Goal: Navigation & Orientation: Find specific page/section

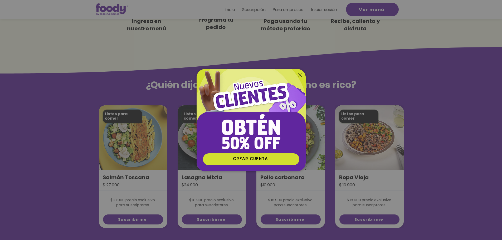
drag, startPoint x: 0, startPoint y: 0, endPoint x: 302, endPoint y: 76, distance: 311.0
click at [302, 76] on icon "Volver al sitio" at bounding box center [300, 75] width 4 height 4
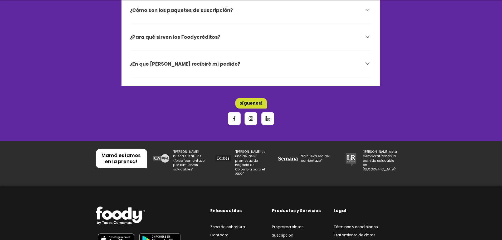
scroll to position [1767, 0]
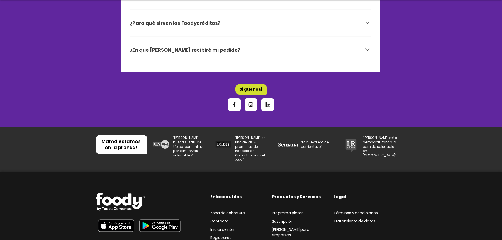
click at [233, 210] on span "Zona de cobertura" at bounding box center [227, 212] width 35 height 5
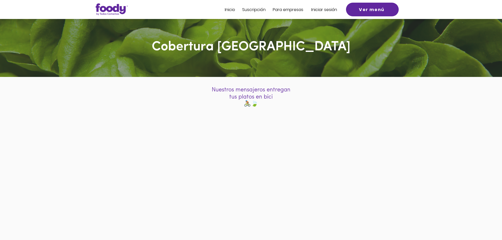
click at [253, 11] on span "Suscripción" at bounding box center [253, 10] width 23 height 6
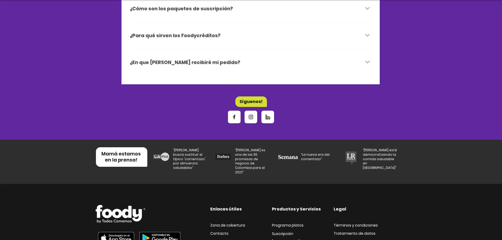
scroll to position [1767, 0]
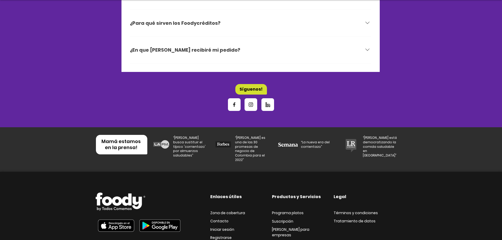
click at [221, 219] on span "Contacto" at bounding box center [219, 221] width 18 height 5
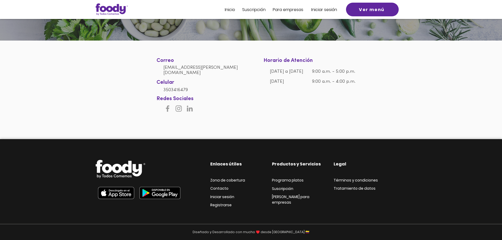
scroll to position [37, 0]
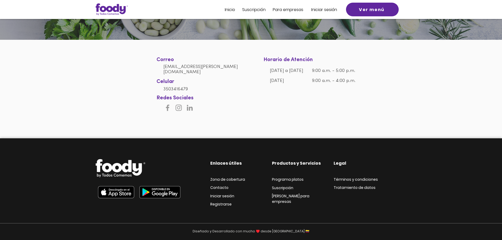
click at [223, 188] on span "Contacto" at bounding box center [219, 187] width 18 height 5
click at [224, 178] on span "Zona de cobertura" at bounding box center [227, 179] width 35 height 5
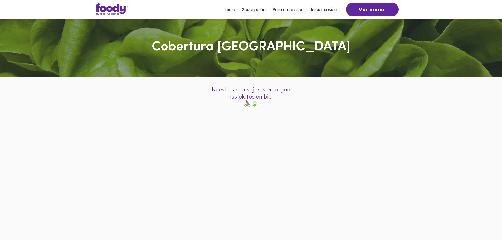
click at [419, 176] on div at bounding box center [251, 190] width 502 height 156
